Goal: Check status: Check status

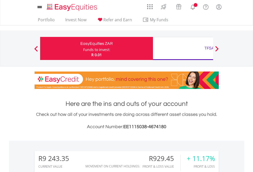
scroll to position [49, 80]
click at [83, 48] on div "Funds to invest:" at bounding box center [96, 49] width 27 height 5
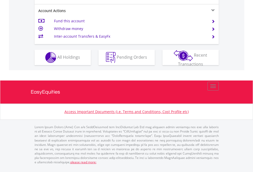
scroll to position [481, 0]
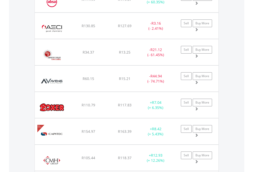
scroll to position [49, 80]
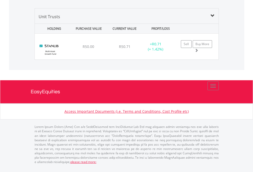
scroll to position [570, 0]
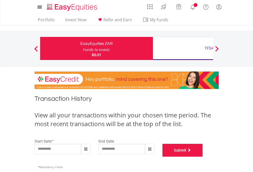
click at [203, 156] on button "Submit" at bounding box center [183, 150] width 40 height 13
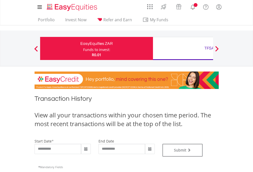
click at [183, 48] on div "TFSA" at bounding box center [209, 48] width 107 height 7
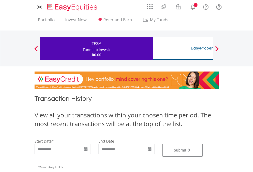
type input "**********"
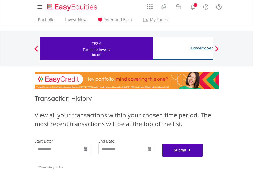
click at [203, 156] on button "Submit" at bounding box center [183, 150] width 40 height 13
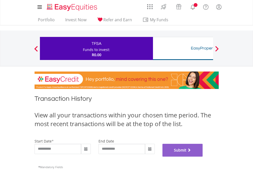
scroll to position [208, 0]
